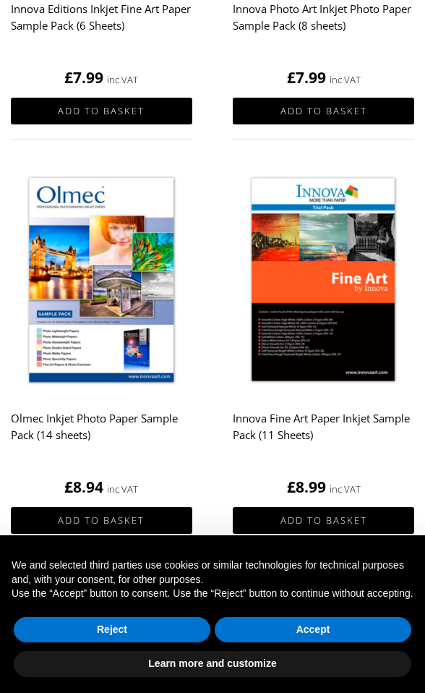
scroll to position [998, 0]
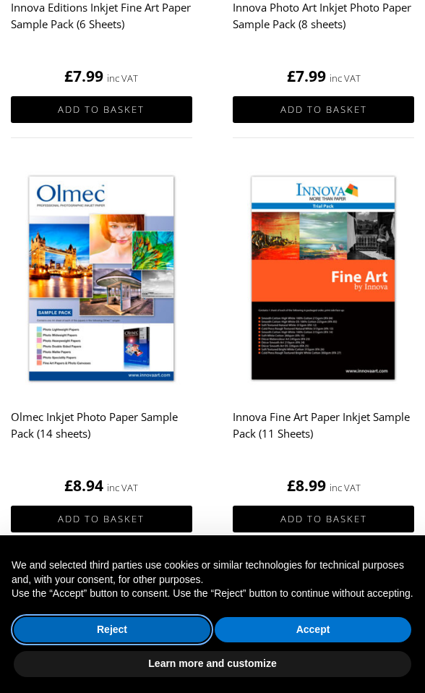
click at [130, 627] on button "Reject" at bounding box center [112, 630] width 197 height 26
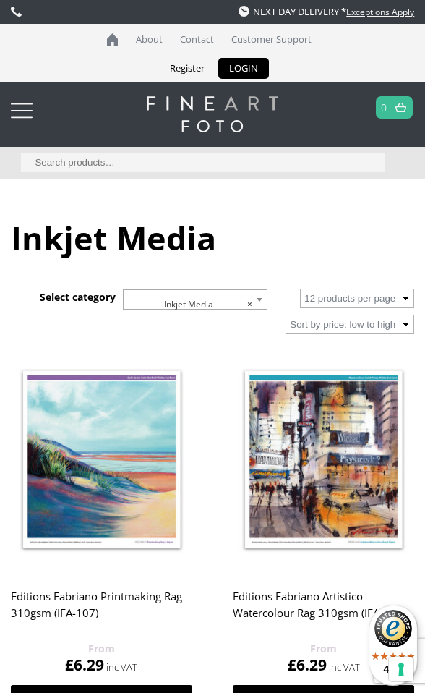
scroll to position [0, 0]
click at [195, 36] on link "Contact" at bounding box center [197, 39] width 48 height 31
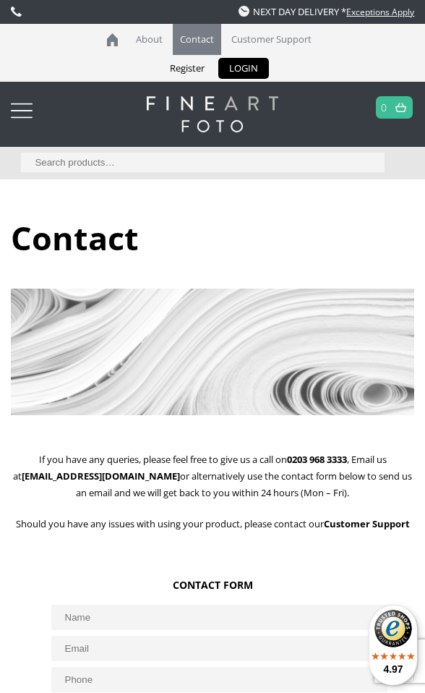
click at [381, 12] on link "Exceptions Apply" at bounding box center [381, 12] width 68 height 12
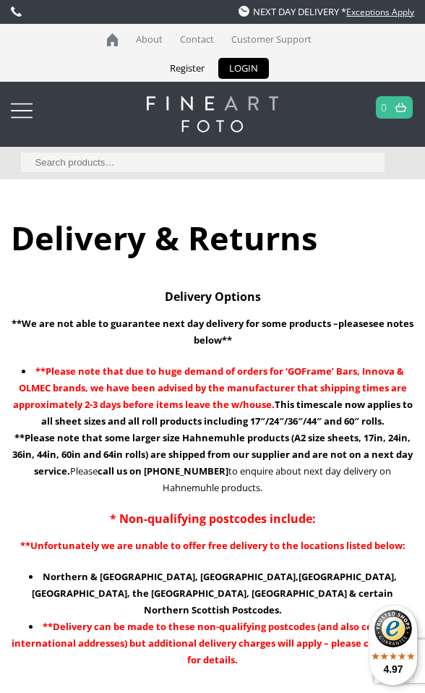
click at [28, 111] on div at bounding box center [22, 110] width 22 height 29
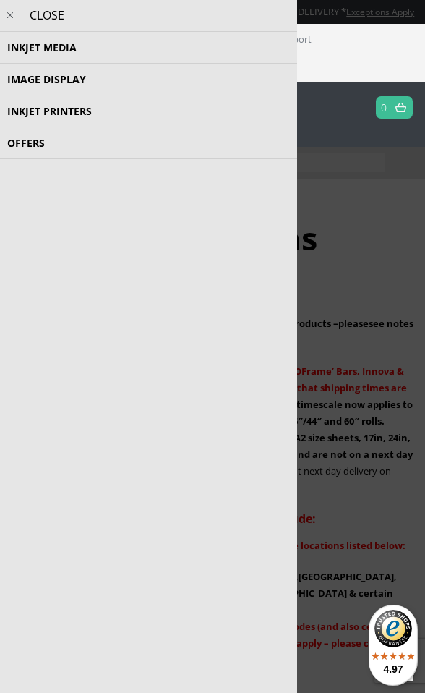
click at [33, 80] on li "Image Display Trial Kits Tools and Accessories Photo Panels Photo Books, Albums…" at bounding box center [149, 80] width 298 height 32
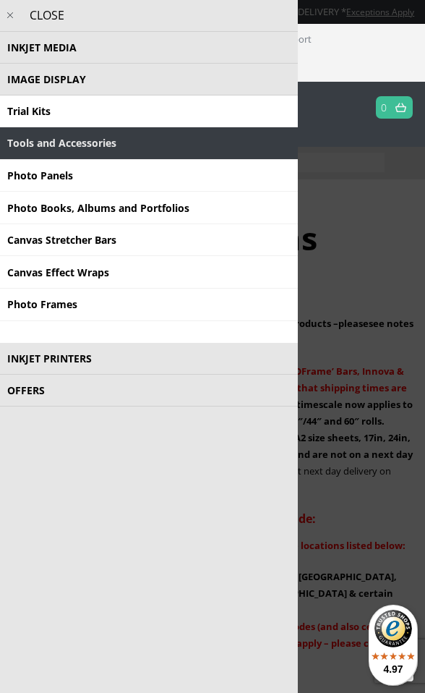
click at [48, 145] on link "Tools and Accessories" at bounding box center [149, 143] width 298 height 33
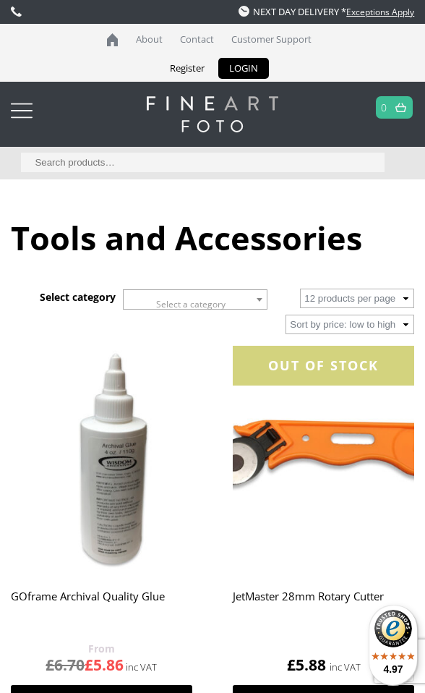
click at [19, 107] on div at bounding box center [22, 110] width 22 height 29
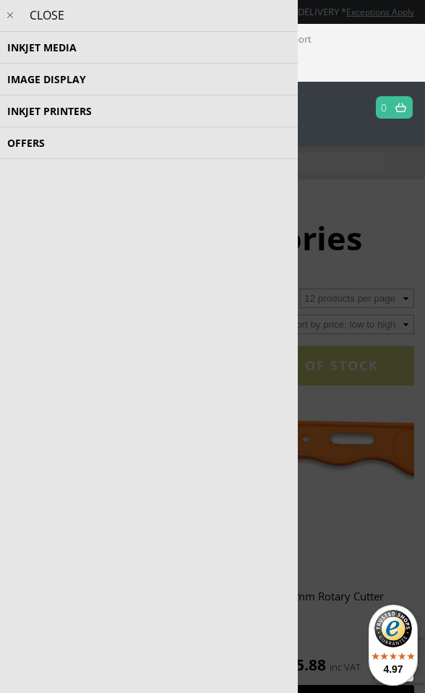
click at [18, 78] on li "Image Display Trial Kits Tools and Accessories Photo Panels Photo Books, Albums…" at bounding box center [149, 80] width 298 height 32
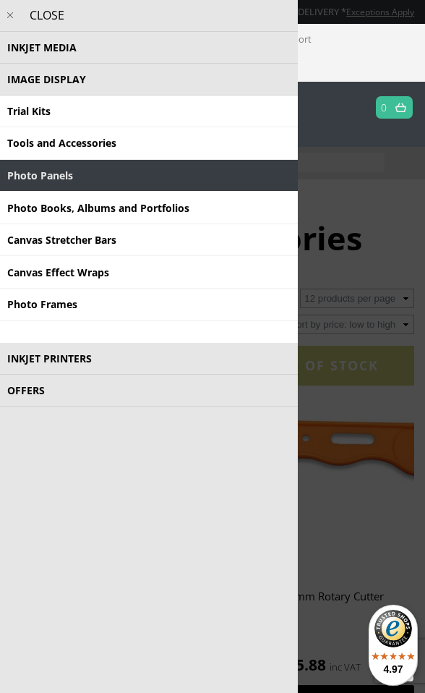
click at [41, 172] on link "Photo Panels" at bounding box center [149, 176] width 298 height 33
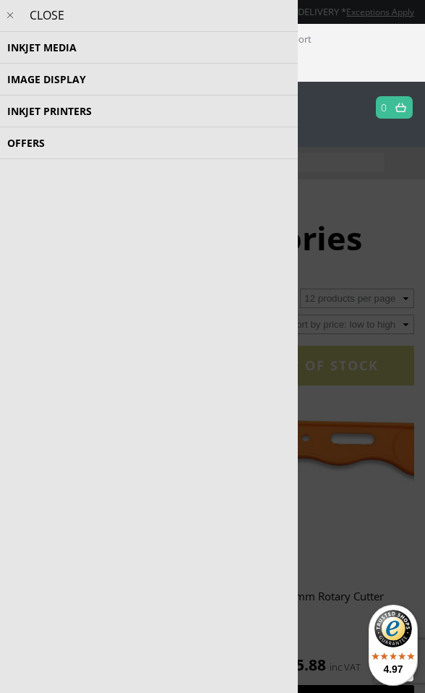
click at [47, 80] on li "Image Display Trial Kits Tools and Accessories Photo Panels Photo Books, Albums…" at bounding box center [149, 80] width 298 height 32
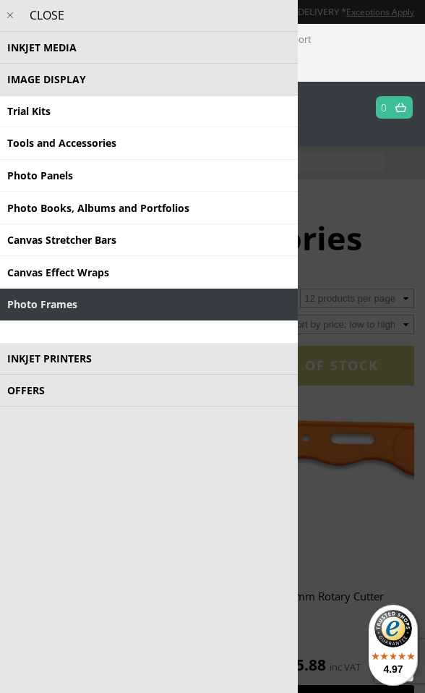
click at [37, 300] on link "Photo Frames" at bounding box center [149, 305] width 298 height 33
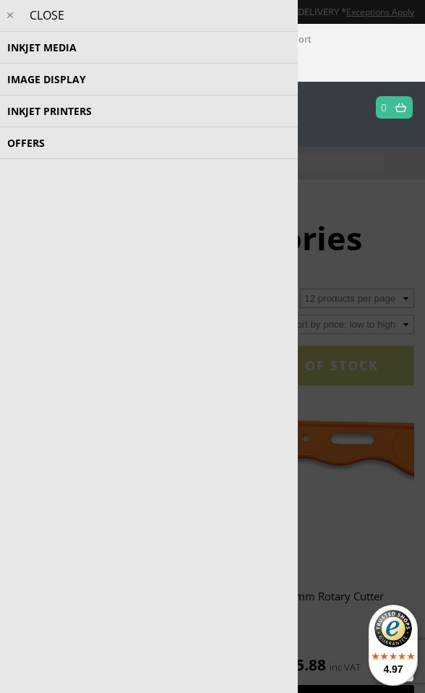
click at [34, 145] on li "Offers Cashback Offer Special Offer Deal of the week Deal of the day Clearance …" at bounding box center [149, 143] width 298 height 32
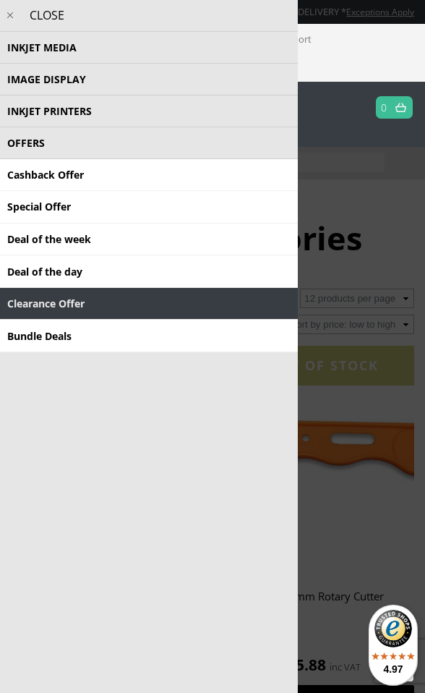
click at [31, 294] on link "Clearance Offer" at bounding box center [149, 304] width 298 height 33
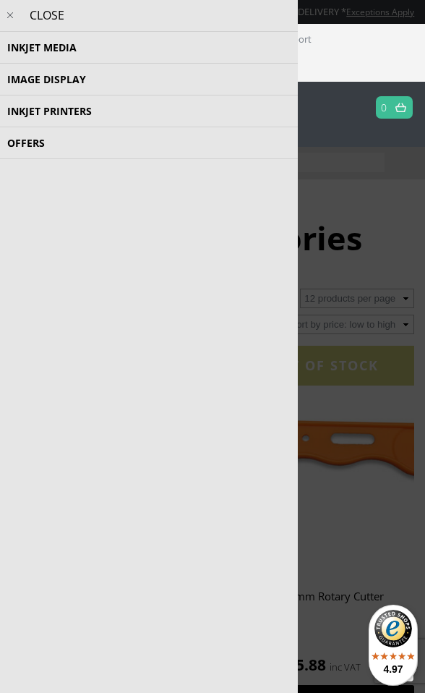
click at [24, 145] on li "Offers Cashback Offer Special Offer Deal of the week Deal of the day Clearance …" at bounding box center [149, 143] width 298 height 32
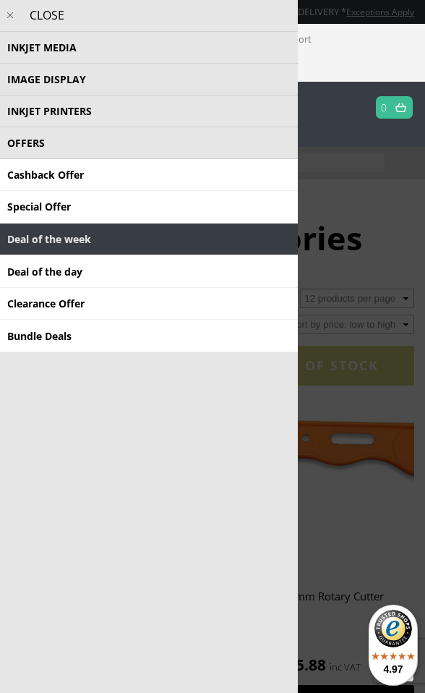
click at [26, 237] on link "Deal of the week" at bounding box center [149, 240] width 298 height 33
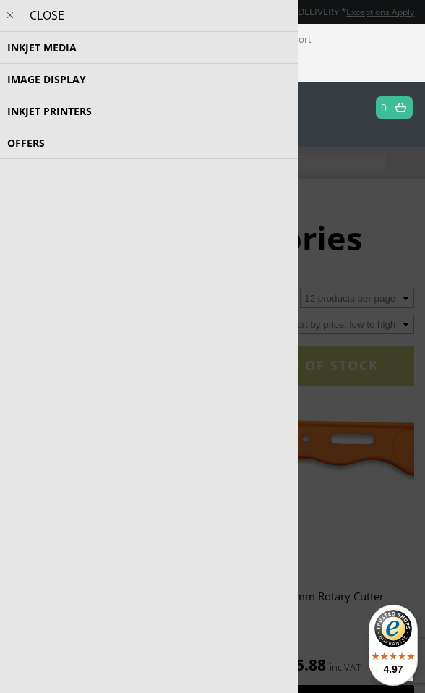
click at [30, 48] on li "Inkjet Media Inkjet Fine Art Paper Inkjet Photo Paper Sample Packs Inkjet Canva…" at bounding box center [149, 48] width 298 height 32
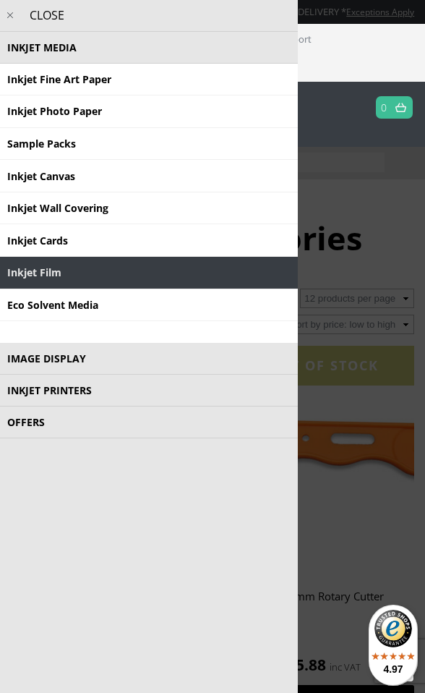
click at [33, 272] on link "Inkjet Film" at bounding box center [149, 273] width 298 height 33
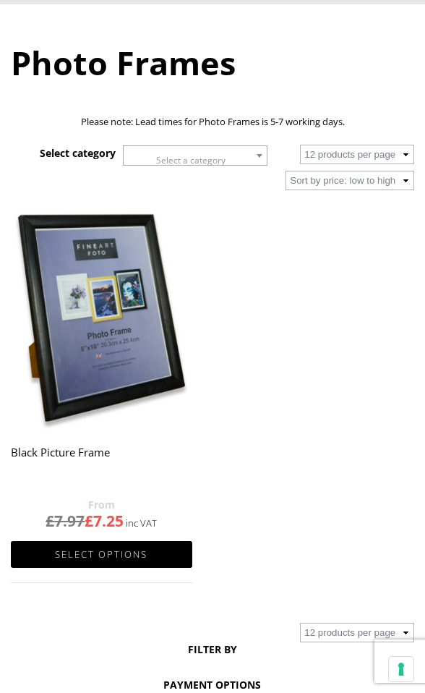
scroll to position [175, 0]
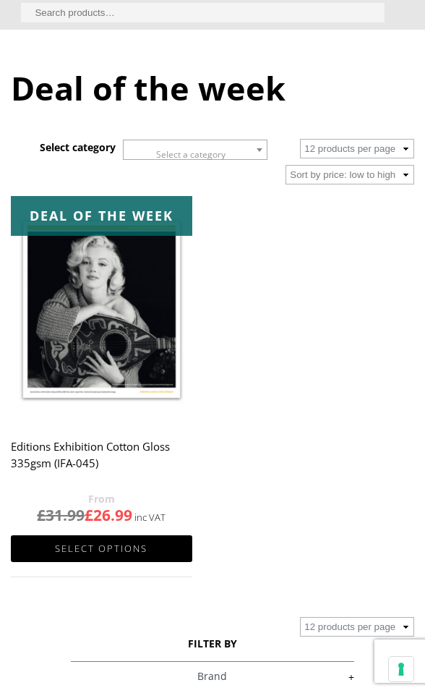
scroll to position [153, 0]
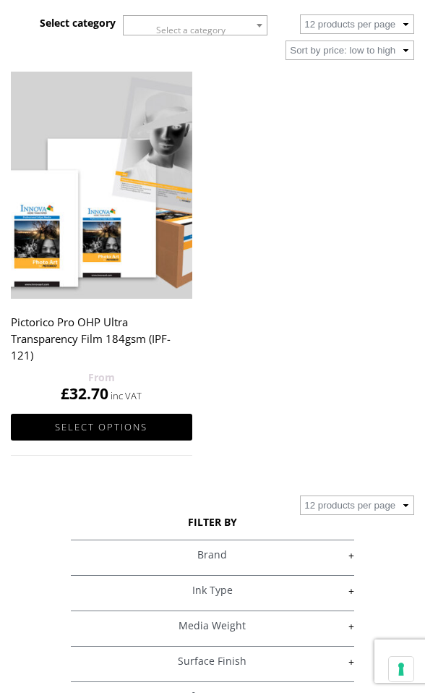
scroll to position [275, 0]
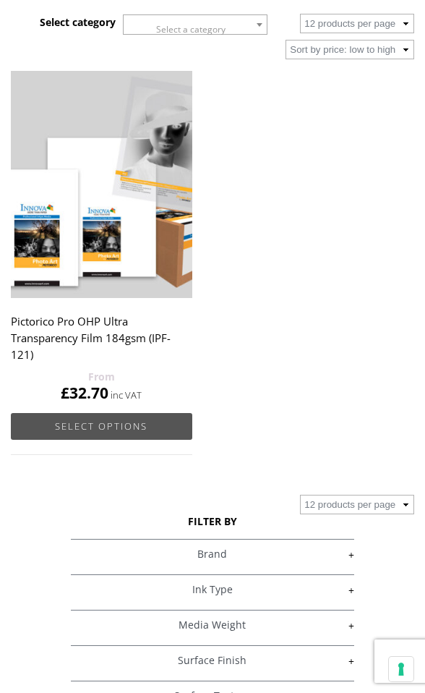
click at [127, 420] on link "Select options" at bounding box center [102, 426] width 182 height 27
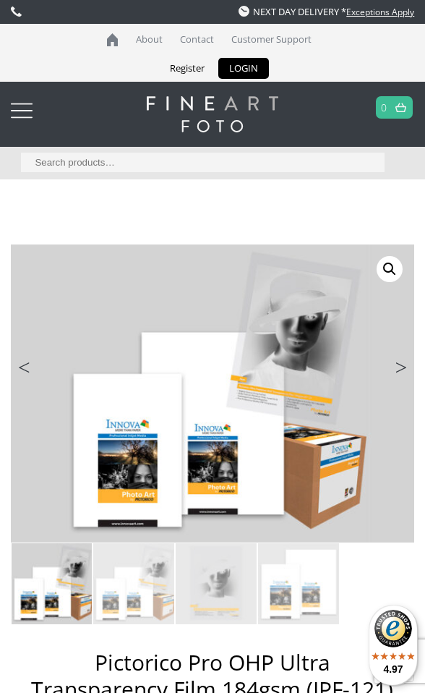
click at [400, 365] on link "Next" at bounding box center [394, 371] width 41 height 13
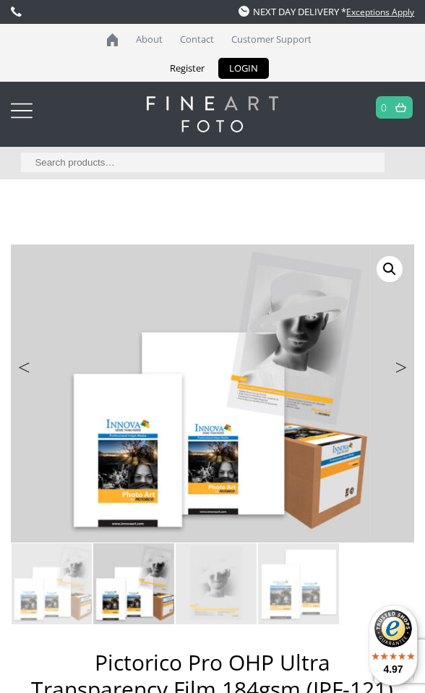
click at [400, 365] on link "Next" at bounding box center [394, 371] width 41 height 13
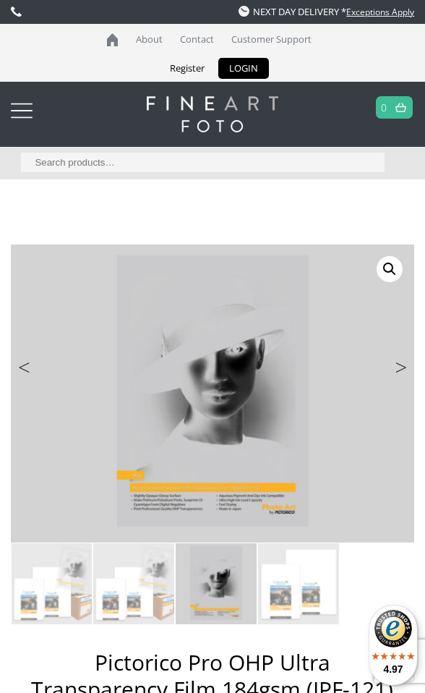
click at [400, 365] on link "Next" at bounding box center [394, 371] width 41 height 13
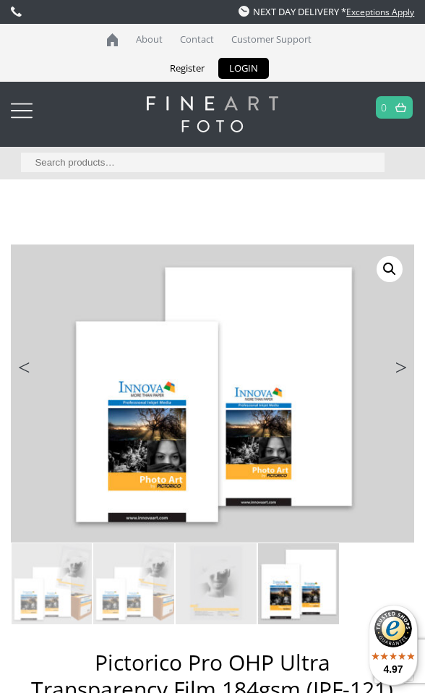
click at [400, 365] on link "Next" at bounding box center [394, 371] width 41 height 13
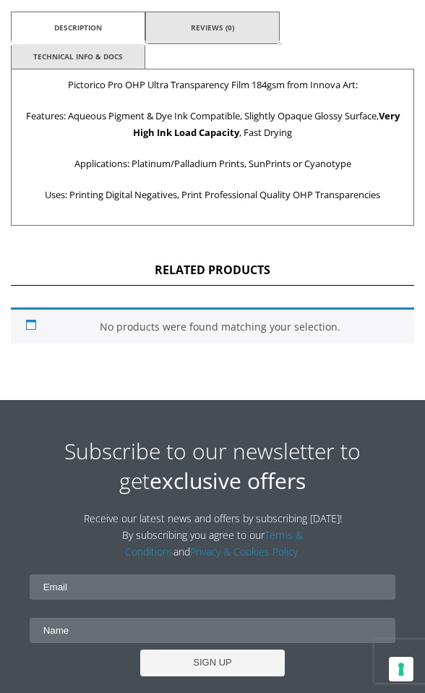
scroll to position [967, 0]
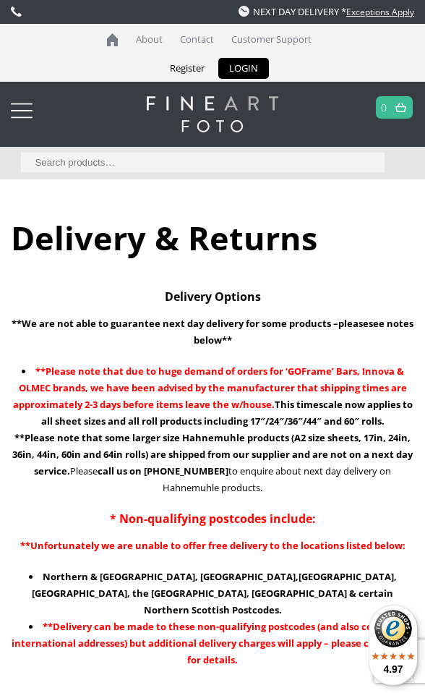
click at [22, 109] on div at bounding box center [22, 110] width 22 height 29
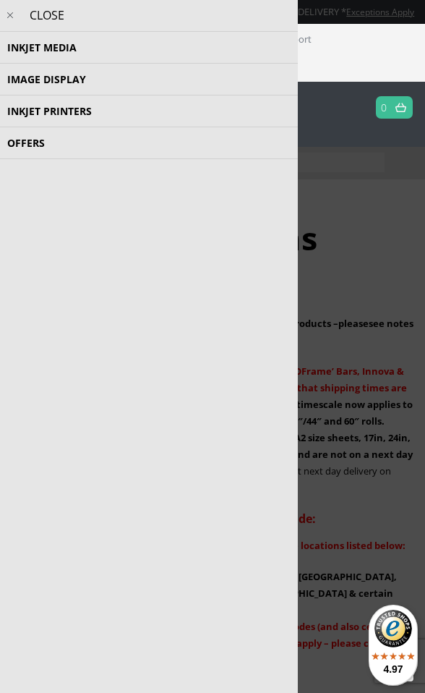
click at [41, 48] on li "Inkjet Media Inkjet Fine Art Paper Inkjet Photo Paper Sample Packs Inkjet Canva…" at bounding box center [149, 48] width 298 height 32
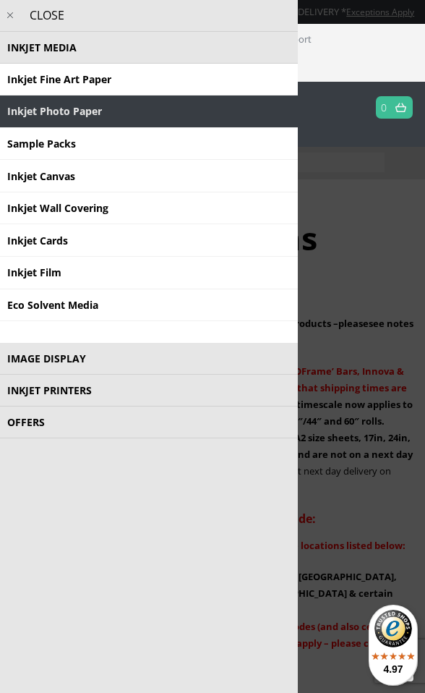
click at [46, 112] on link "Inkjet Photo Paper" at bounding box center [149, 112] width 298 height 33
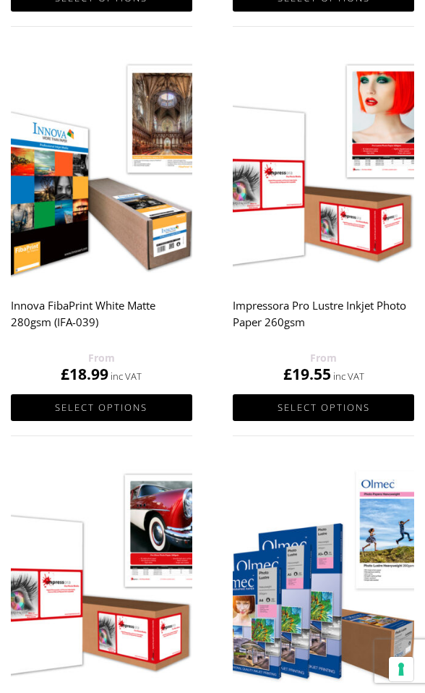
scroll to position [1111, 0]
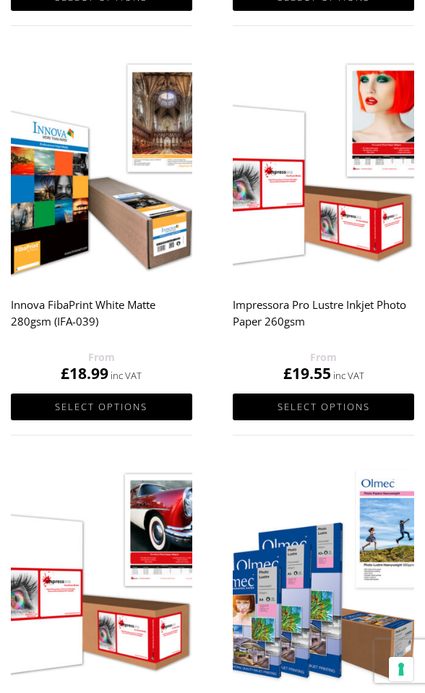
click at [149, 258] on img at bounding box center [102, 167] width 182 height 227
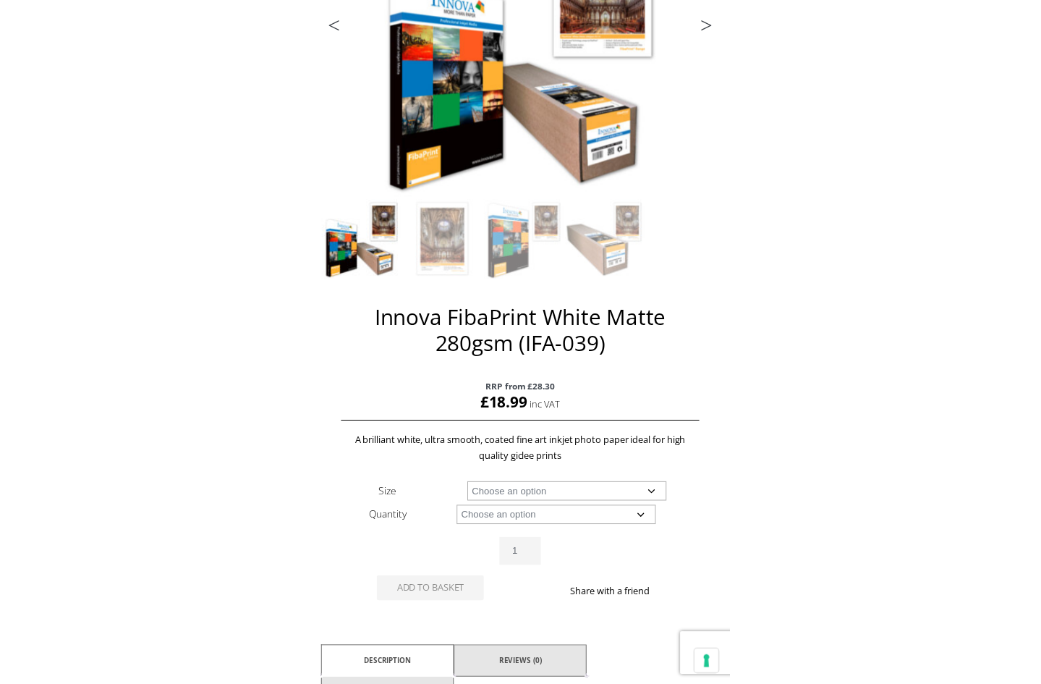
scroll to position [347, 0]
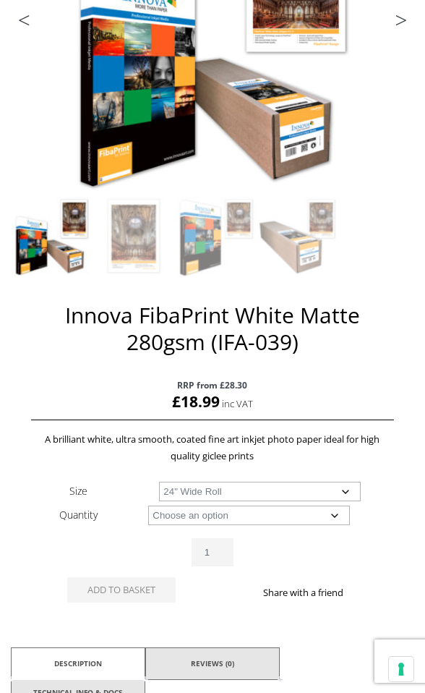
select select "24-wide-roll"
select select "15m"
select select "24-wide-roll"
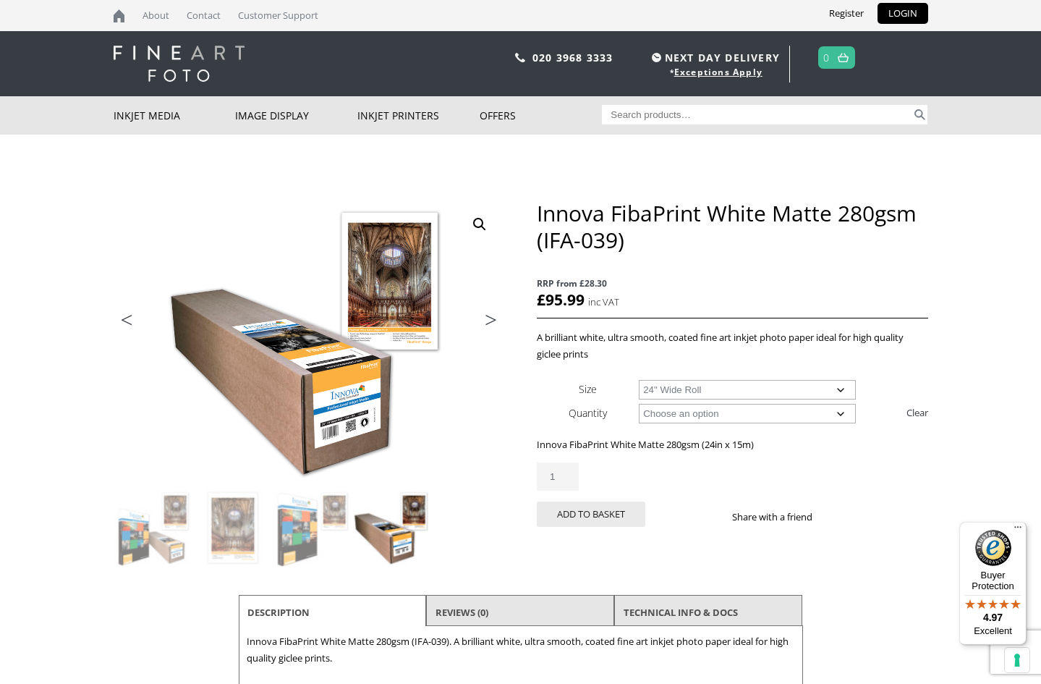
scroll to position [0, 0]
